Goal: Transaction & Acquisition: Purchase product/service

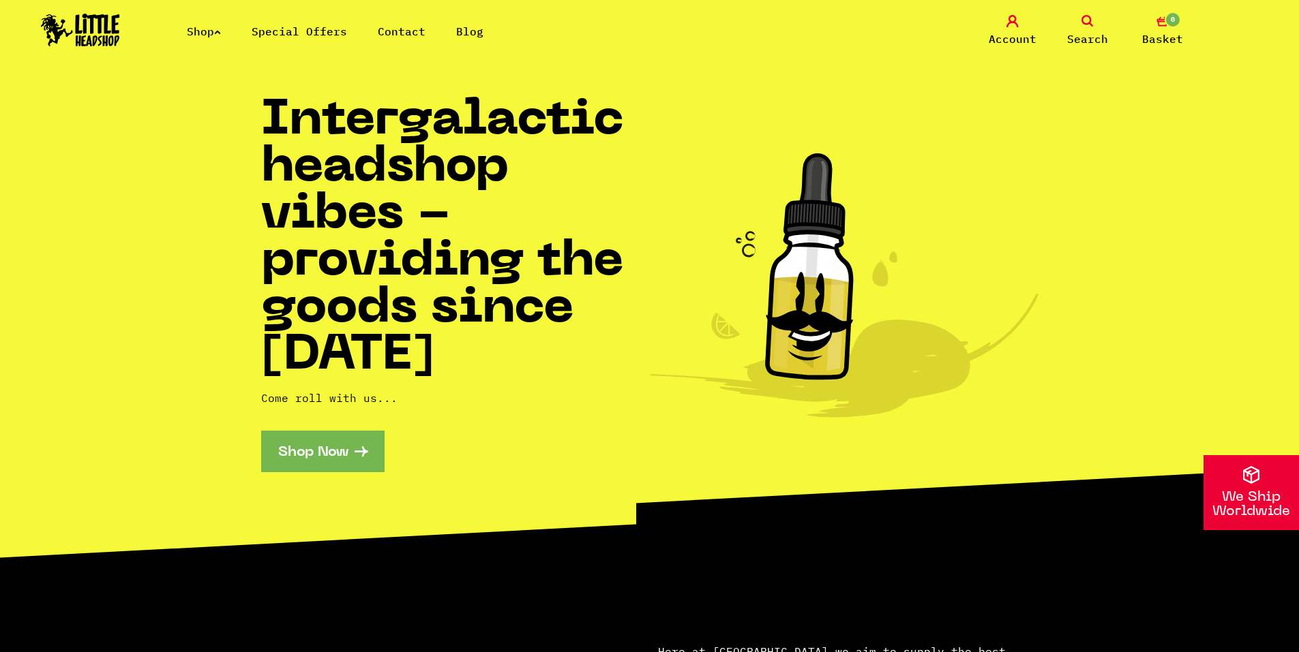
click at [221, 35] on link "Shop" at bounding box center [204, 32] width 34 height 14
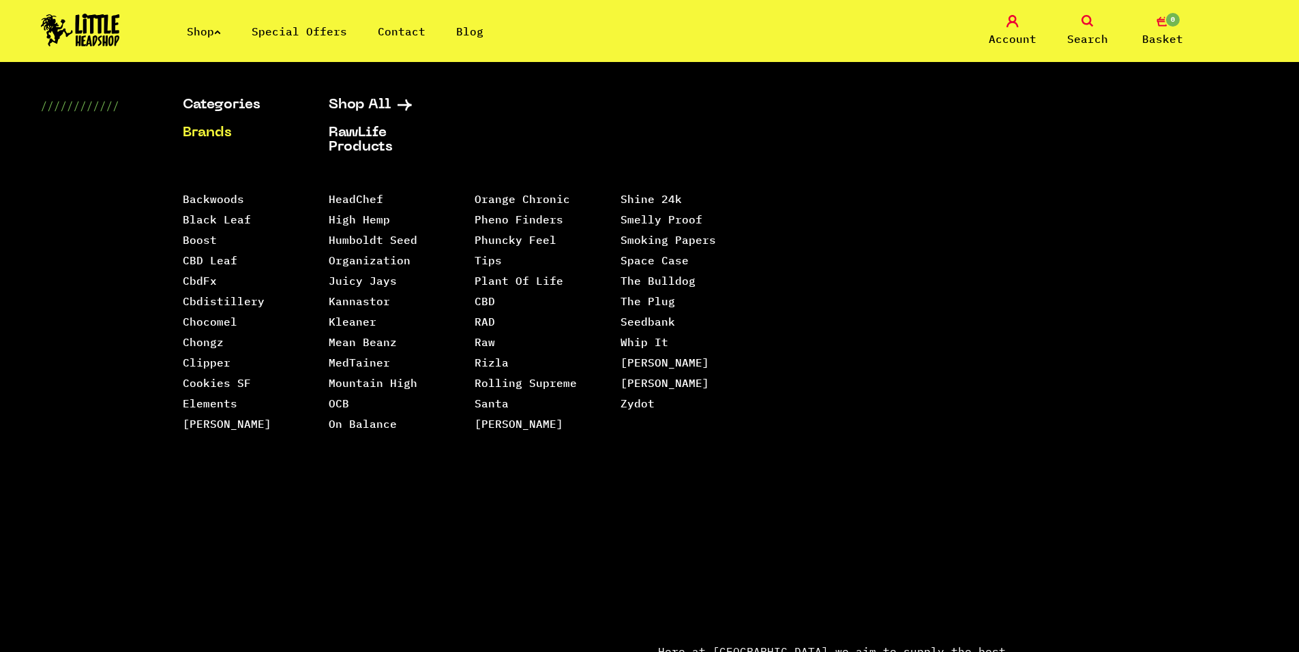
click at [1096, 18] on link "Search" at bounding box center [1087, 31] width 68 height 32
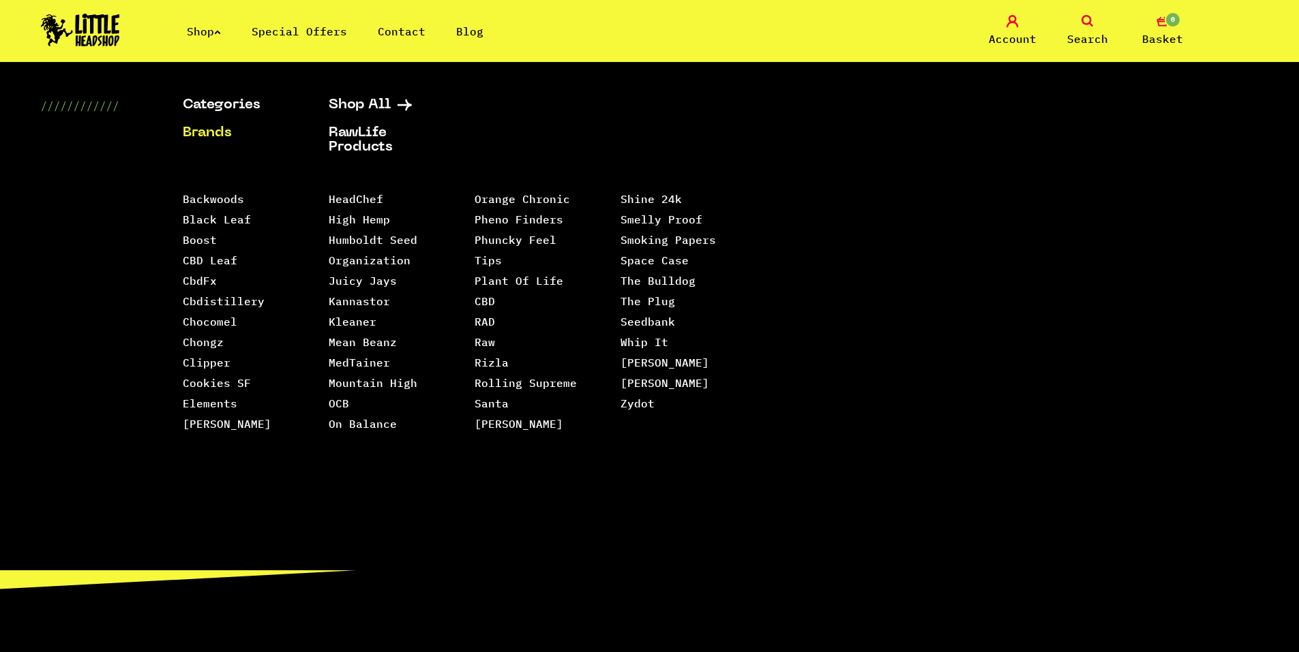
click at [1081, 28] on link "Search" at bounding box center [1087, 31] width 68 height 32
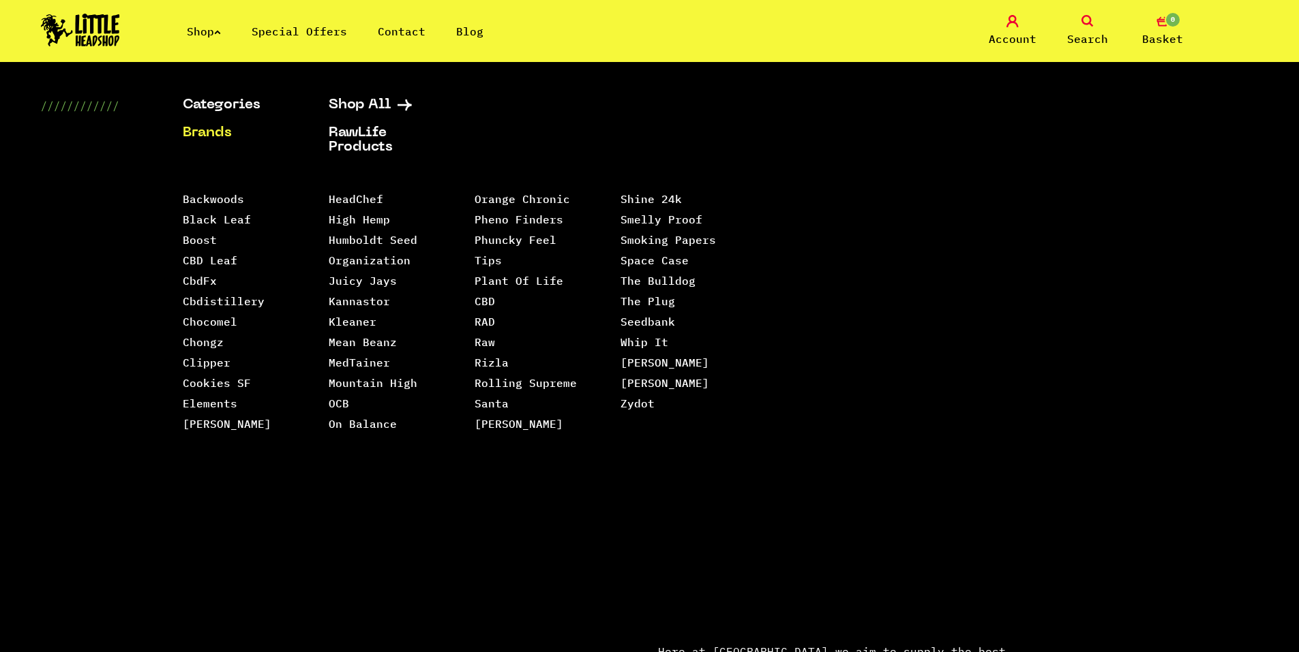
click at [170, 24] on div "Shop Special Offers Contact Blog" at bounding box center [317, 31] width 394 height 16
click at [201, 29] on link "Shop" at bounding box center [204, 32] width 34 height 14
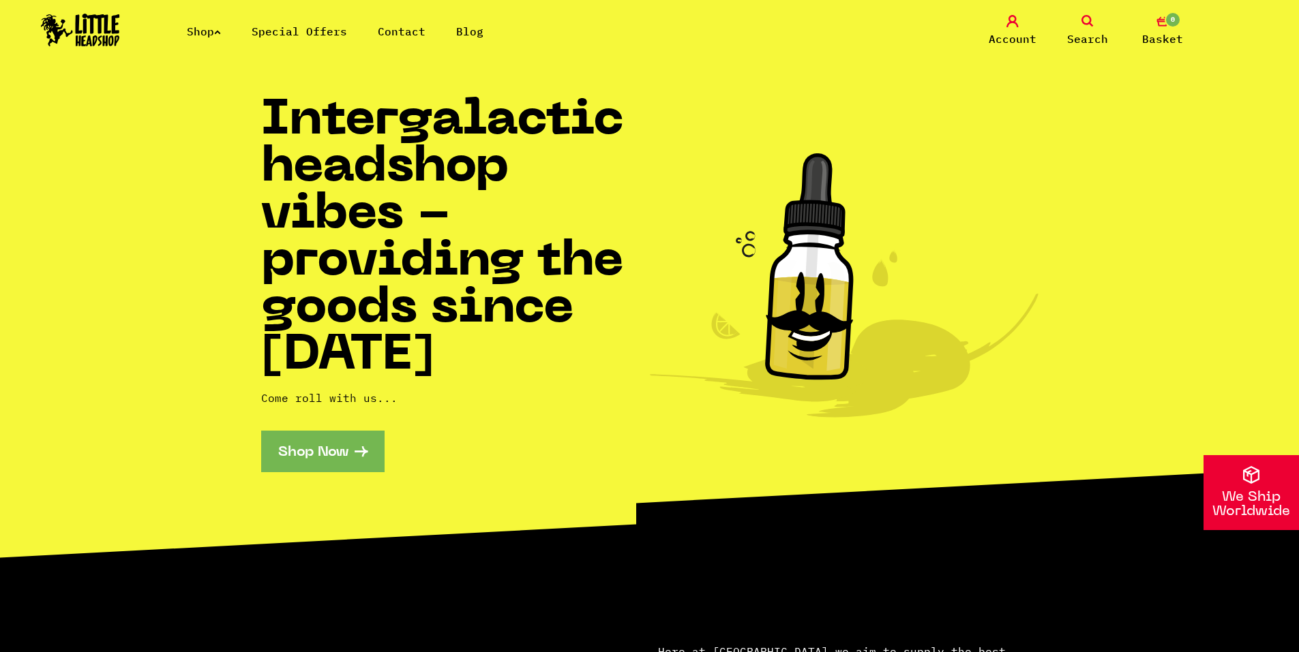
click at [1077, 16] on link "Search" at bounding box center [1087, 31] width 68 height 32
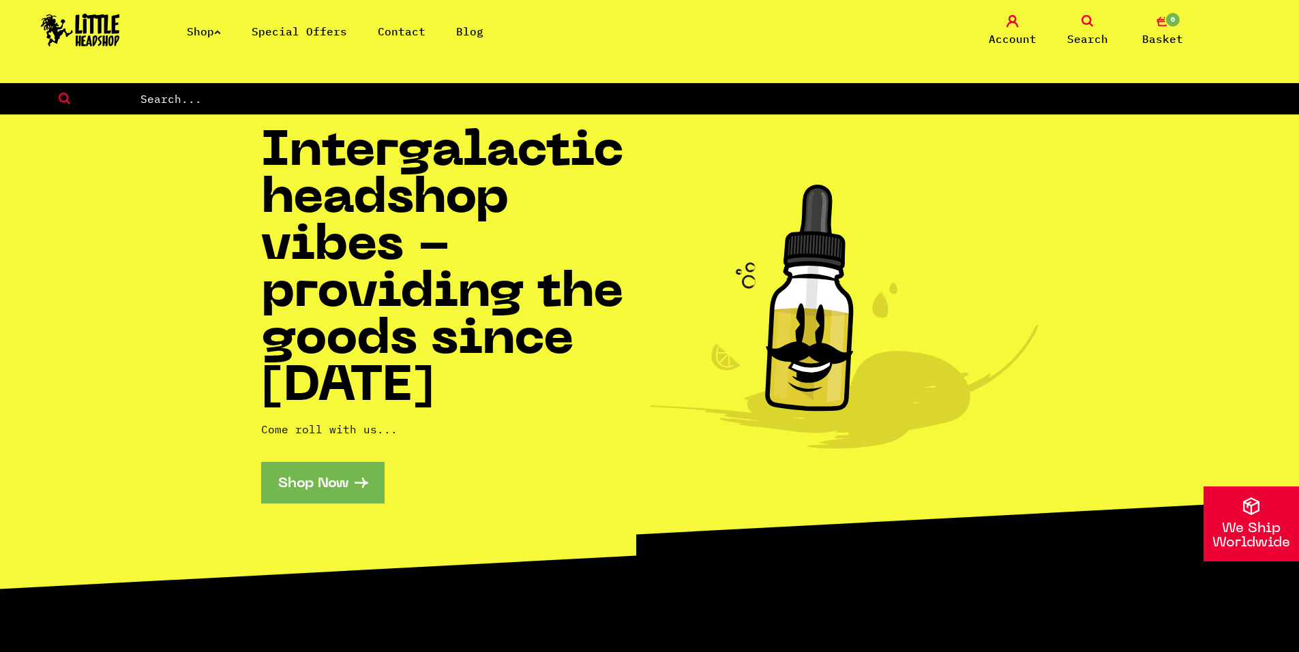
click at [916, 102] on input "text" at bounding box center [719, 99] width 1160 height 18
type input "bamboo"
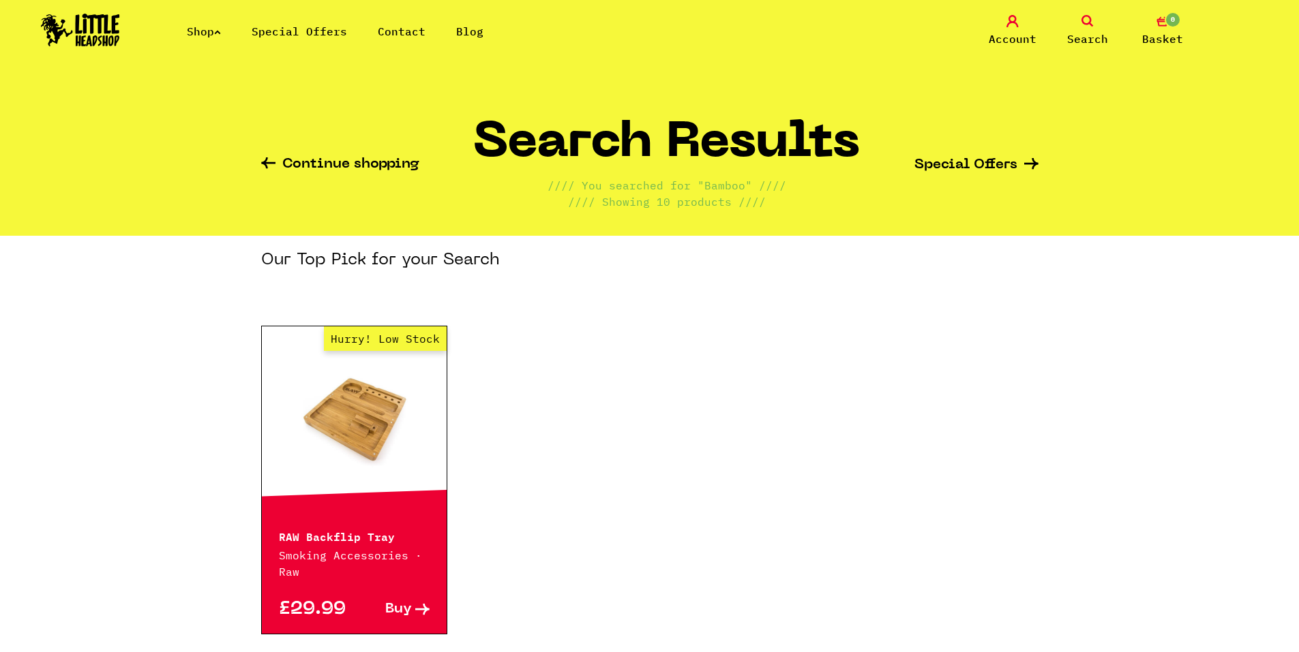
click at [220, 27] on link "Shop" at bounding box center [204, 32] width 34 height 14
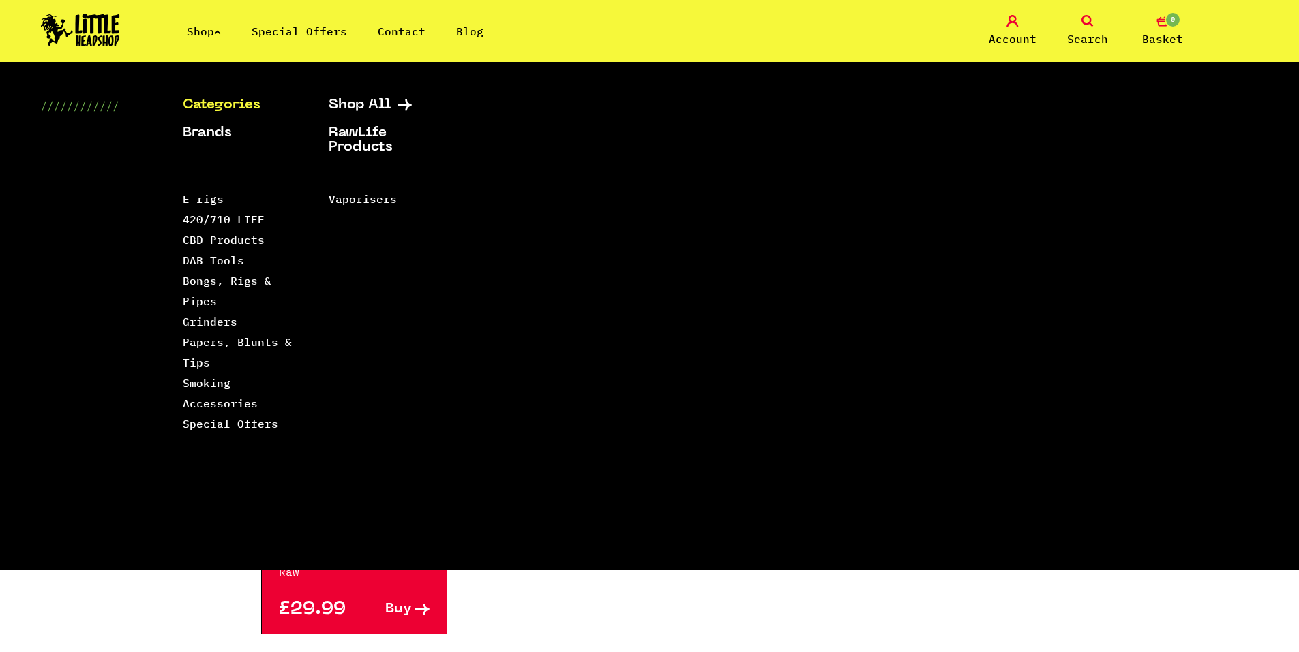
click at [215, 310] on li "Bongs, Rigs & Pipes" at bounding box center [239, 291] width 112 height 41
click at [233, 342] on link "Papers, Blunts & Tips" at bounding box center [237, 352] width 109 height 34
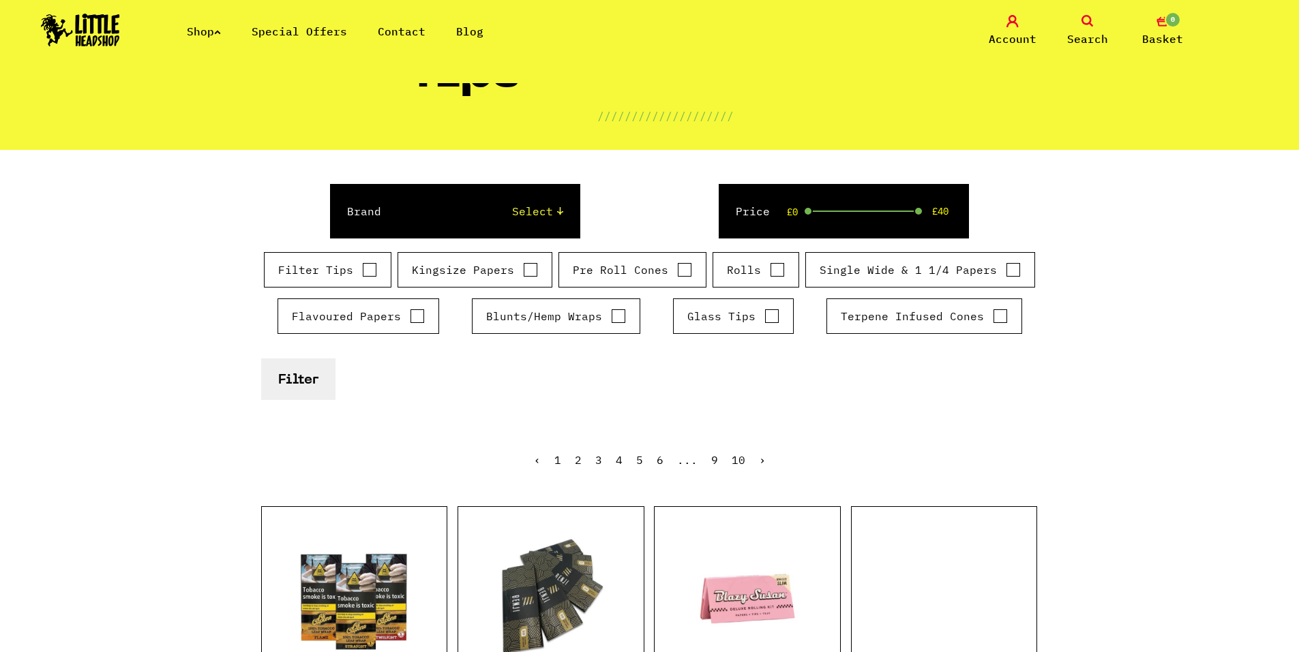
scroll to position [136, 0]
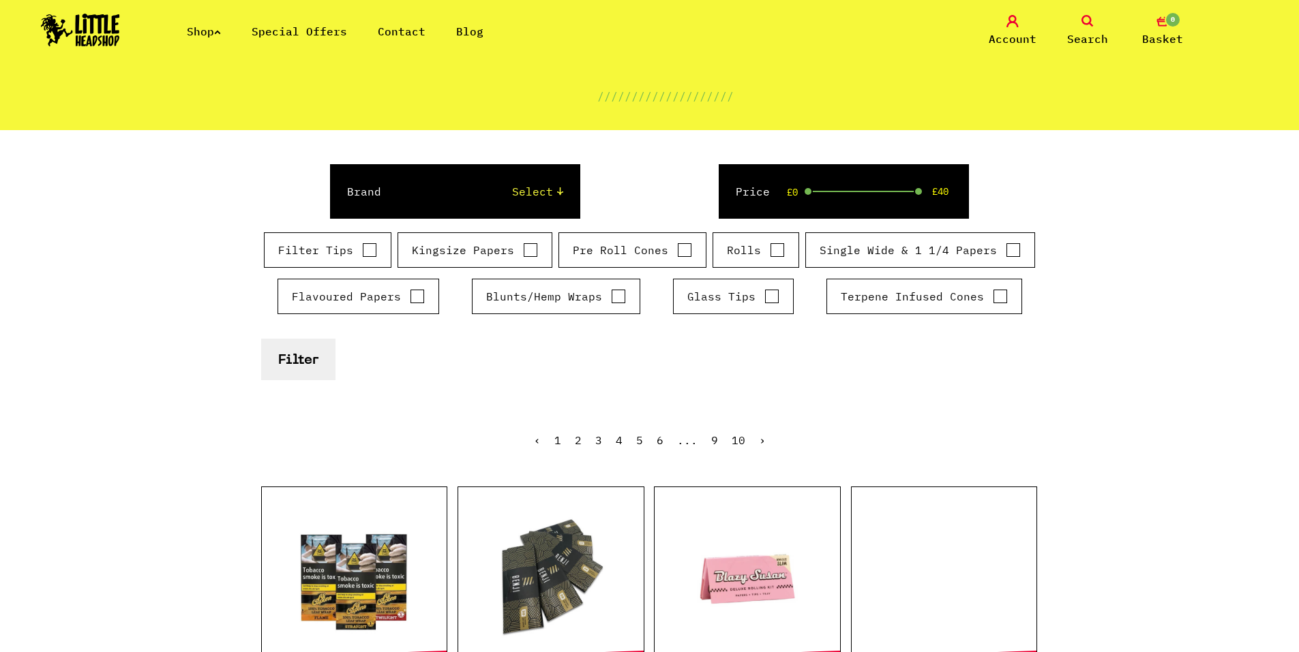
click at [513, 245] on label "Kingsize Papers" at bounding box center [475, 250] width 126 height 16
click at [523, 245] on input "Kingsize Papers" at bounding box center [530, 250] width 15 height 14
checkbox input "true"
click at [308, 354] on button "Filter" at bounding box center [298, 360] width 74 height 42
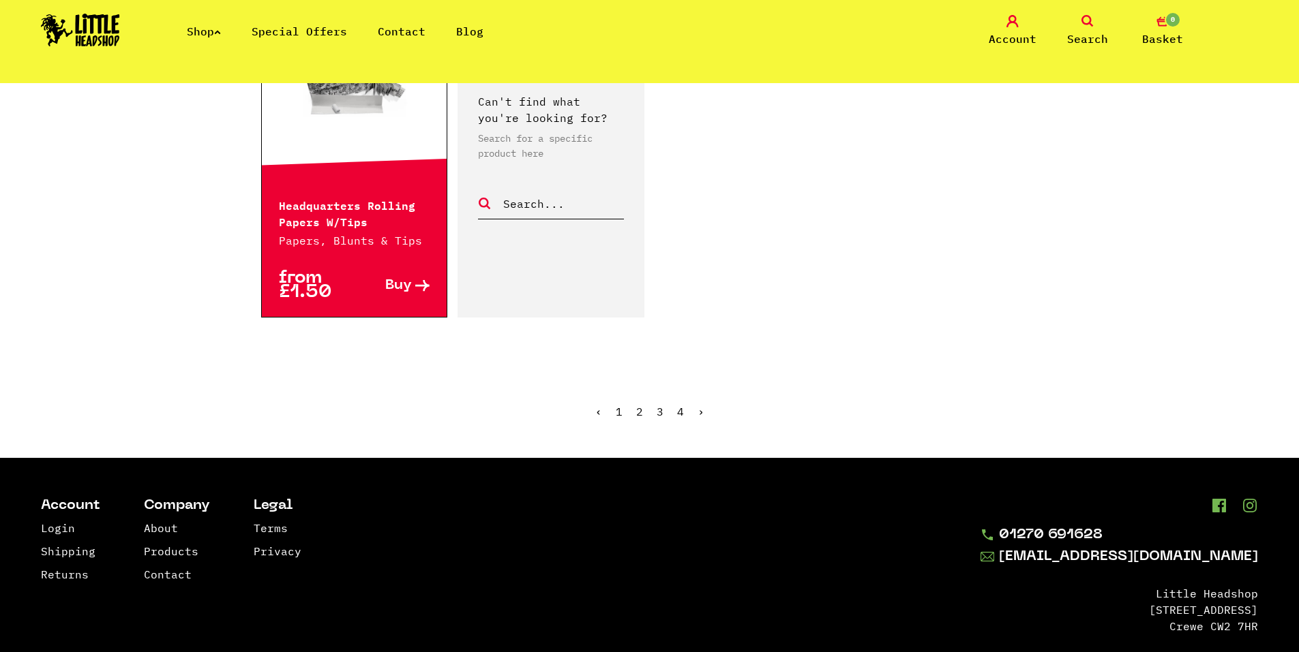
scroll to position [2444, 0]
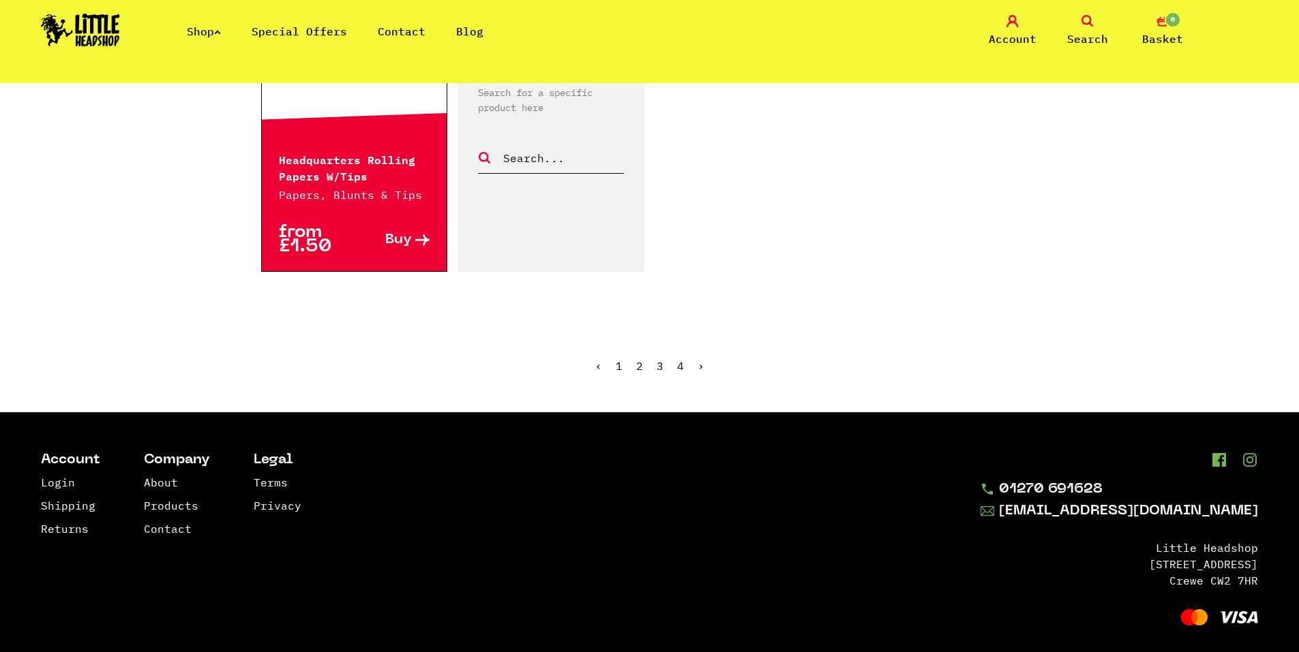
click at [641, 352] on ul "‹ 1 2 3 4 ›" at bounding box center [649, 376] width 777 height 59
click at [640, 359] on link "2" at bounding box center [639, 366] width 7 height 14
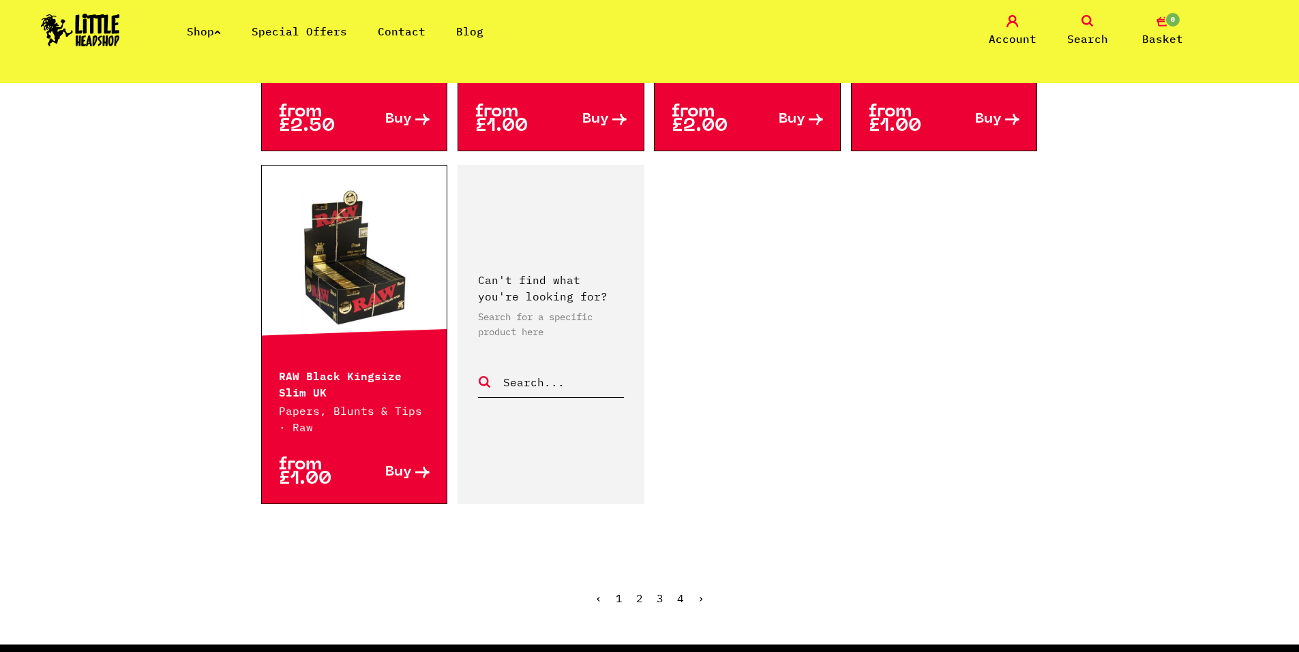
scroll to position [2250, 0]
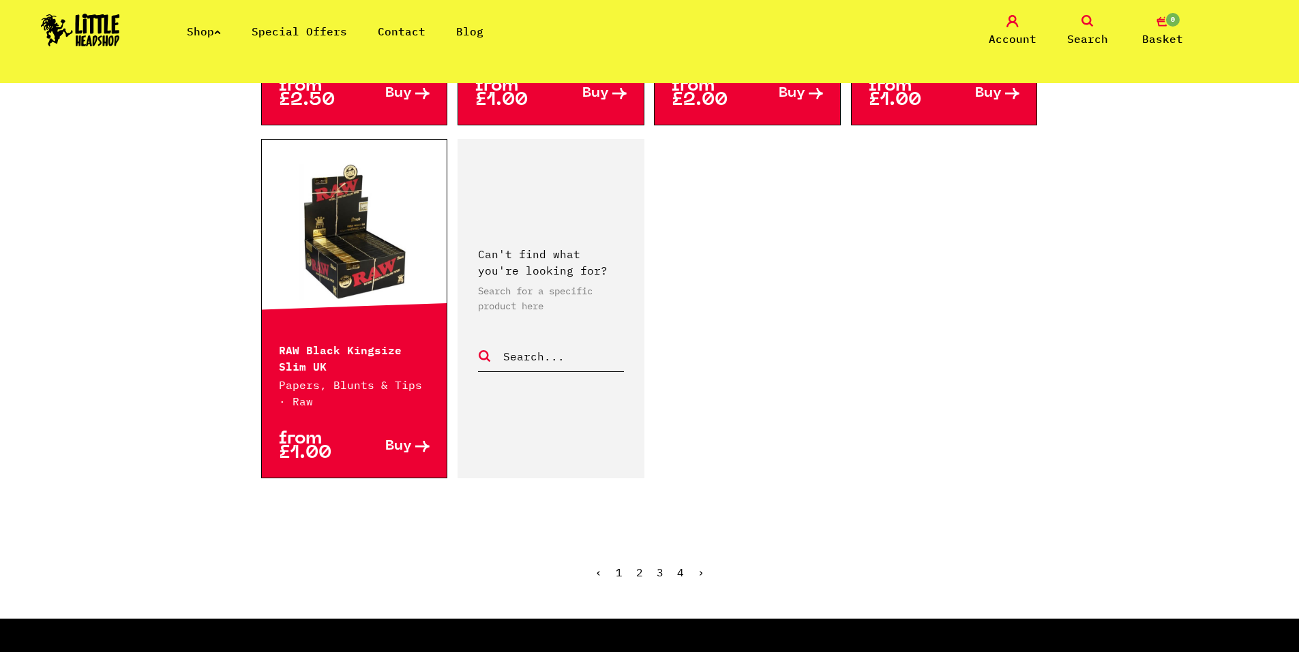
click at [657, 566] on link "3" at bounding box center [660, 573] width 7 height 14
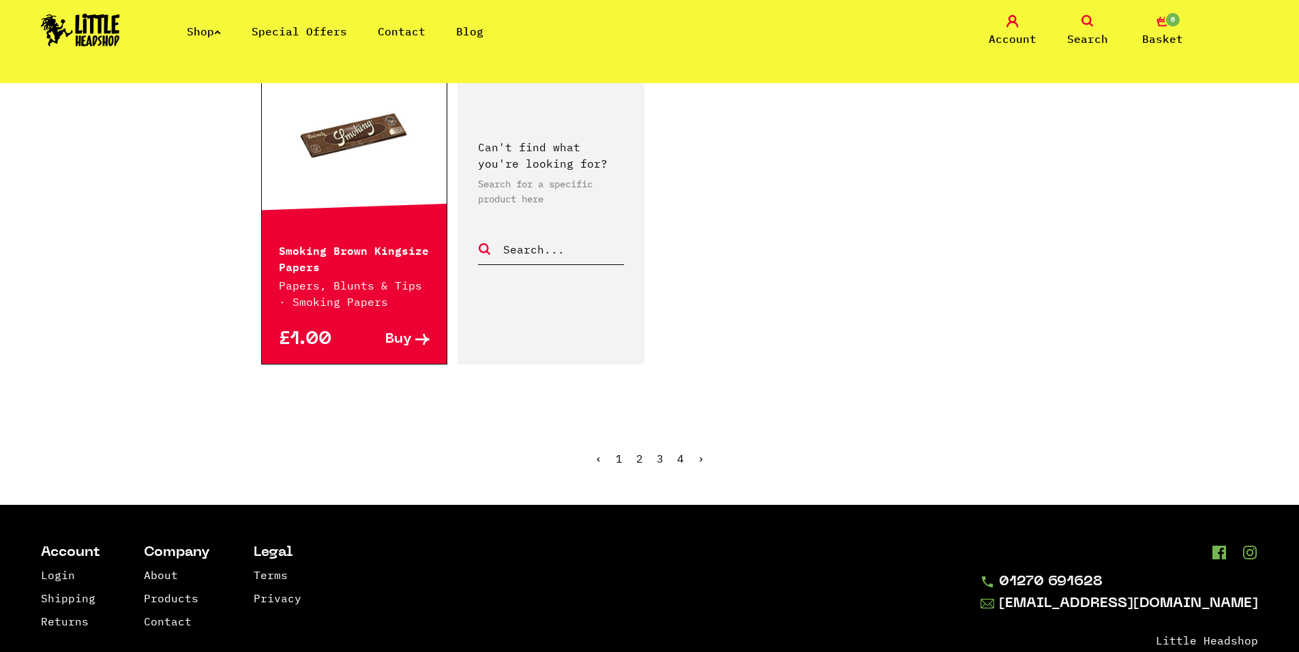
scroll to position [2386, 0]
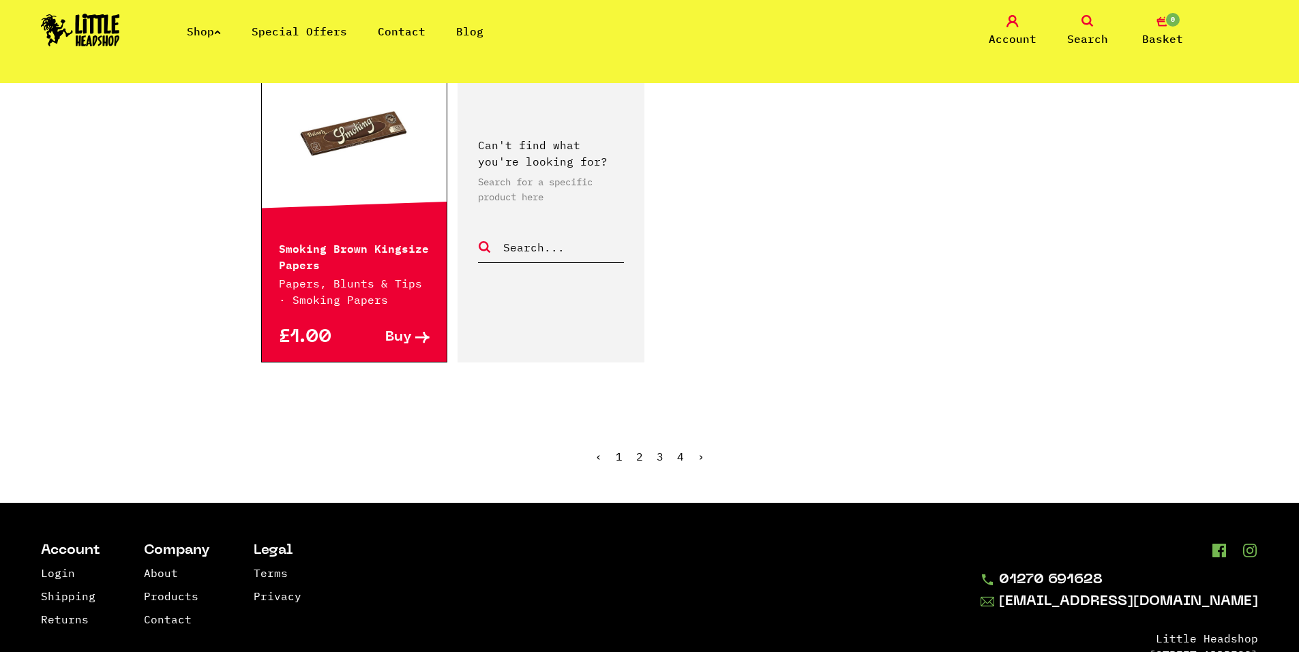
click at [677, 450] on link "4" at bounding box center [680, 457] width 7 height 14
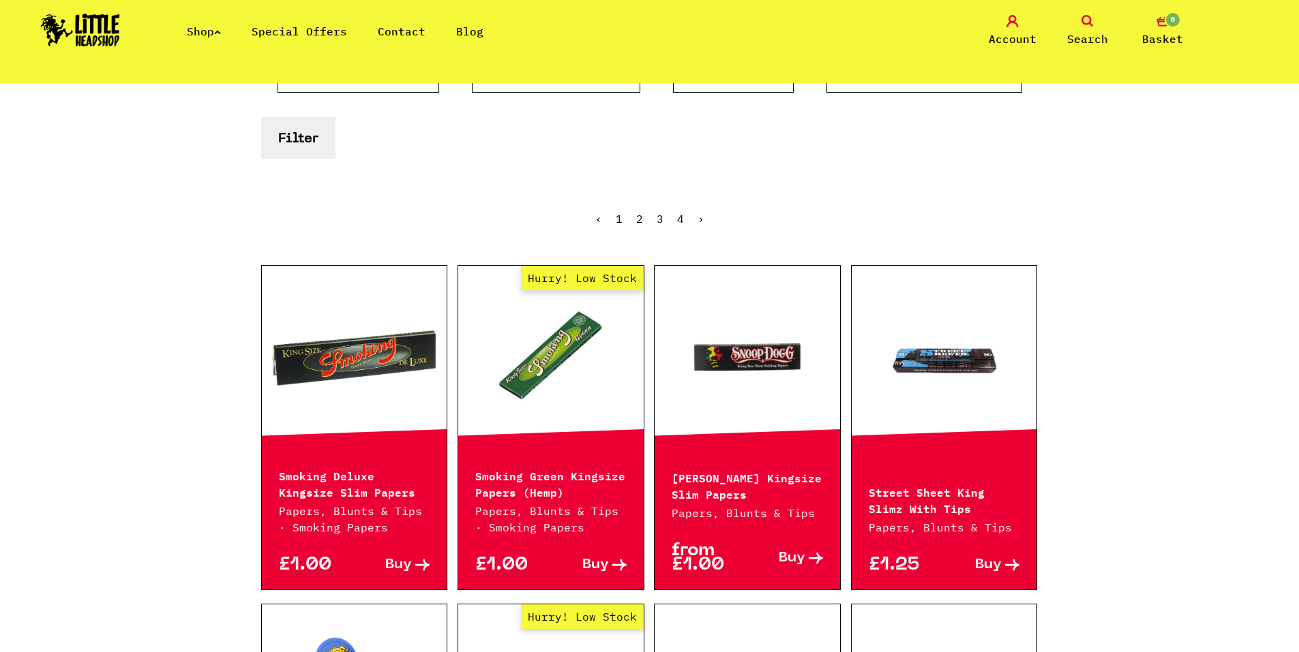
scroll to position [341, 0]
